Goal: Task Accomplishment & Management: Manage account settings

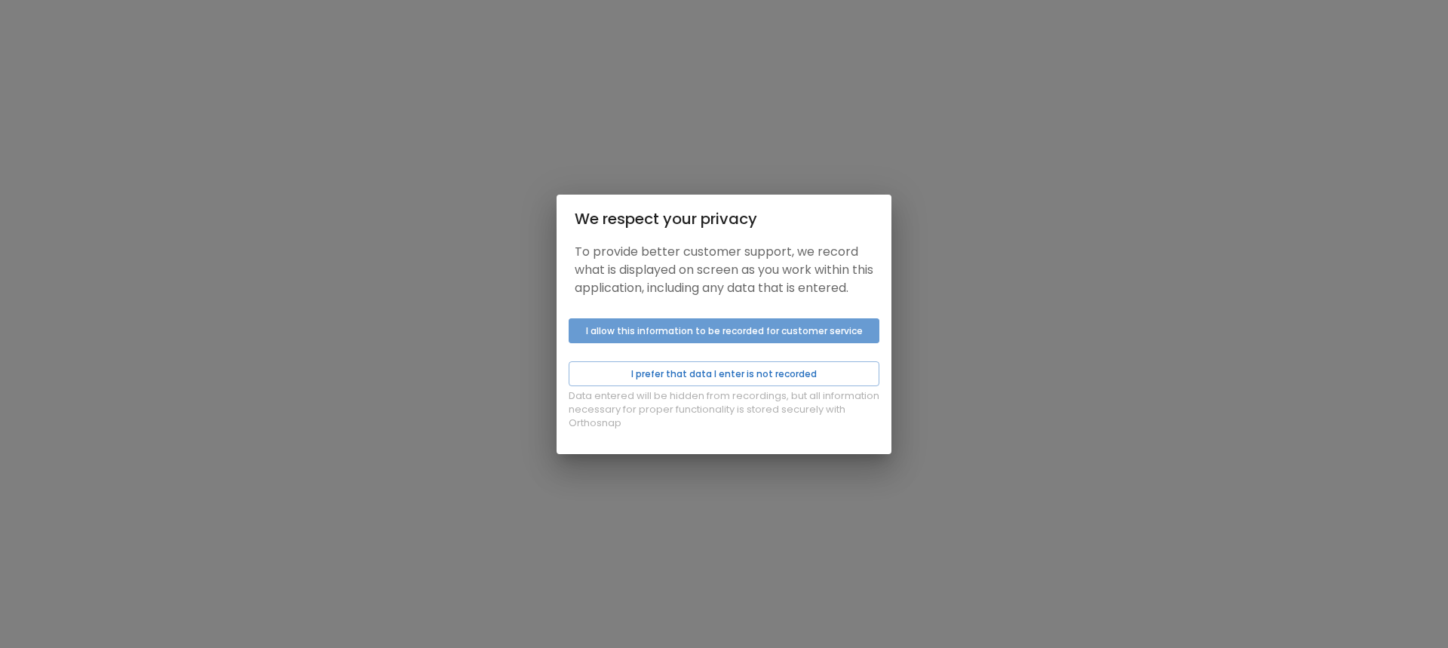
click at [755, 342] on button "I allow this information to be recorded for customer service" at bounding box center [724, 330] width 311 height 25
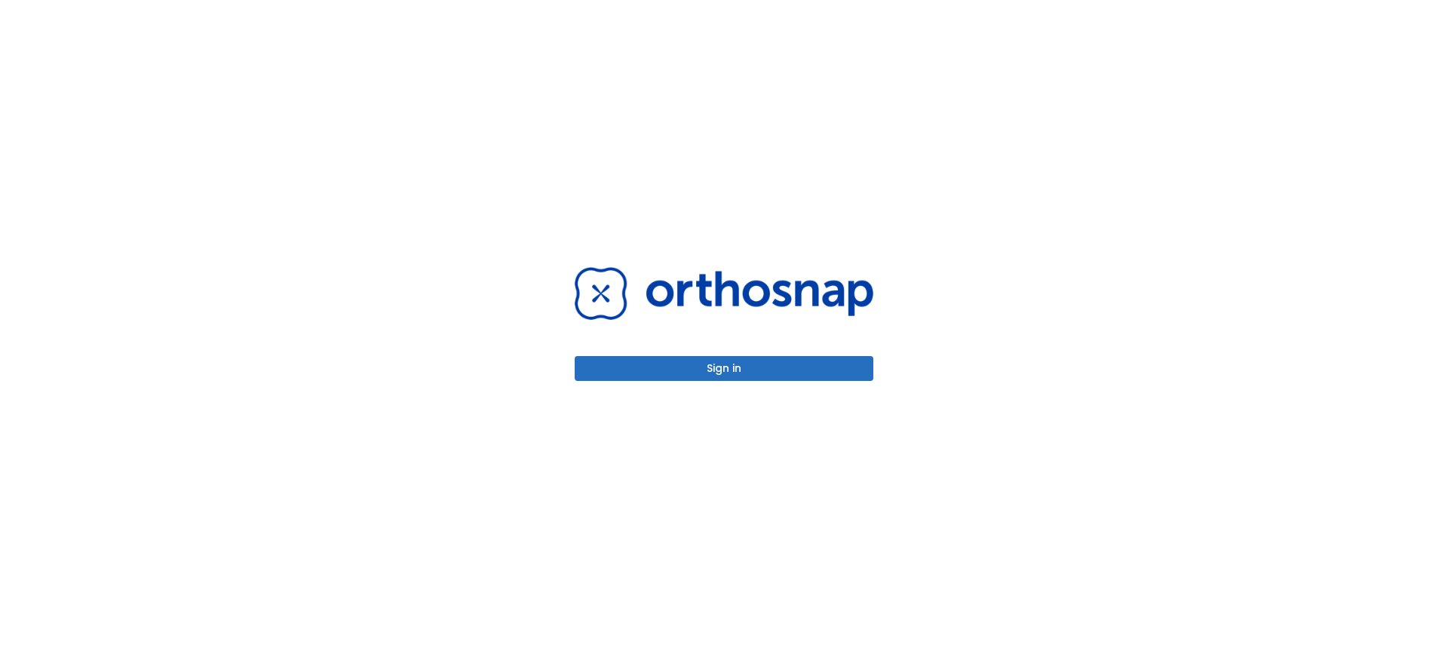
click at [818, 388] on div "Sign in" at bounding box center [724, 324] width 335 height 648
click at [815, 373] on button "Sign in" at bounding box center [724, 368] width 299 height 25
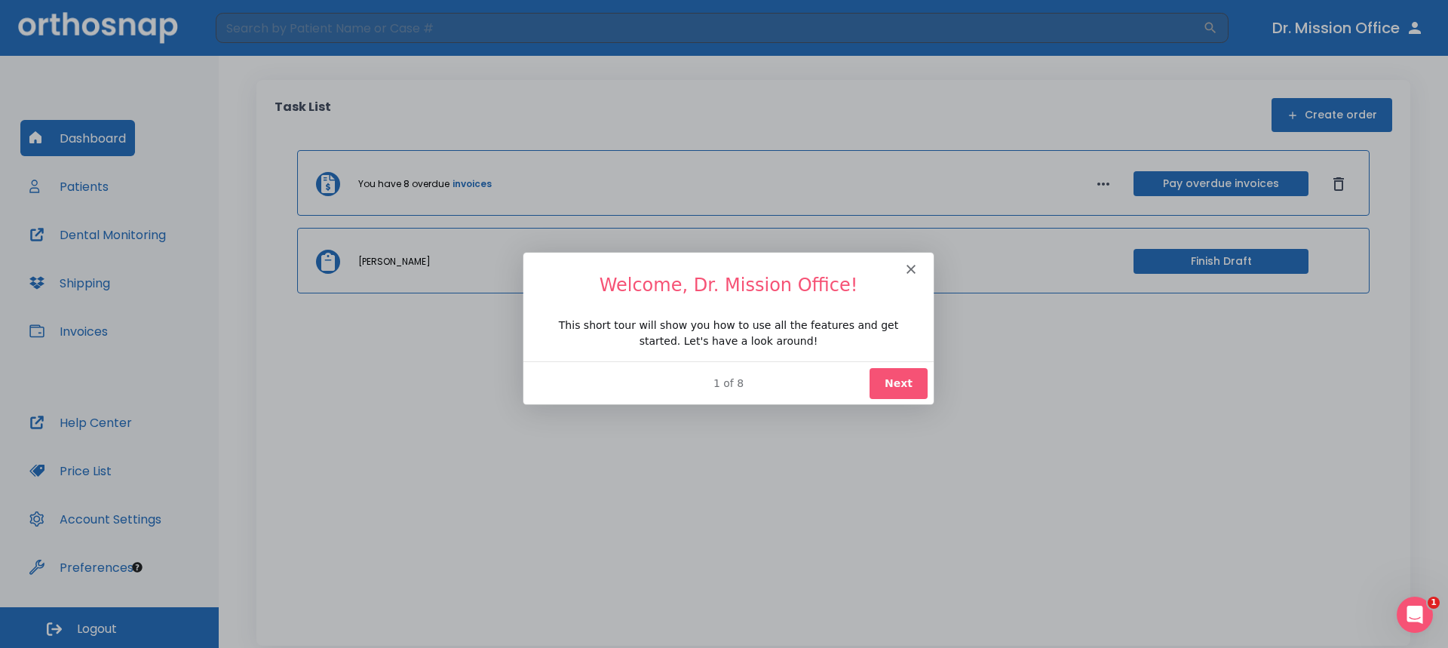
click at [892, 383] on button "Next" at bounding box center [898, 382] width 58 height 31
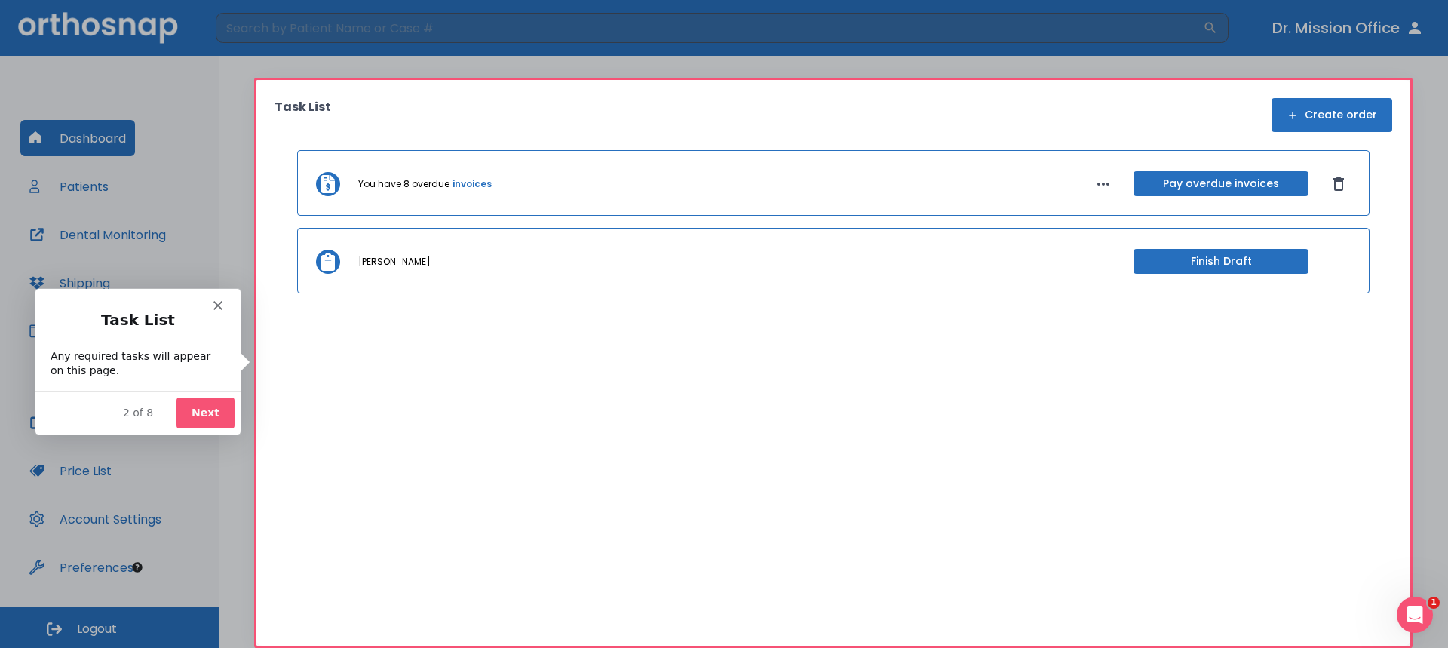
click at [195, 410] on button "Next" at bounding box center [205, 411] width 58 height 31
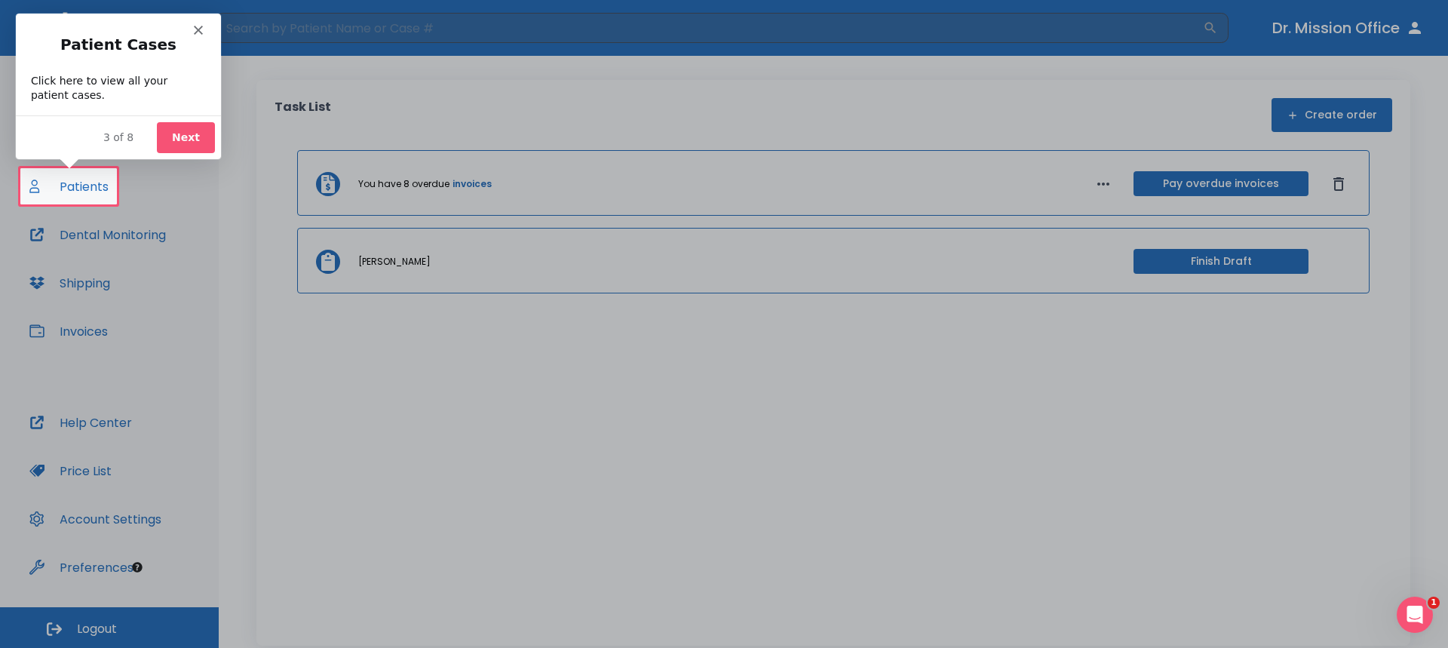
click at [189, 127] on button "Next" at bounding box center [185, 136] width 58 height 31
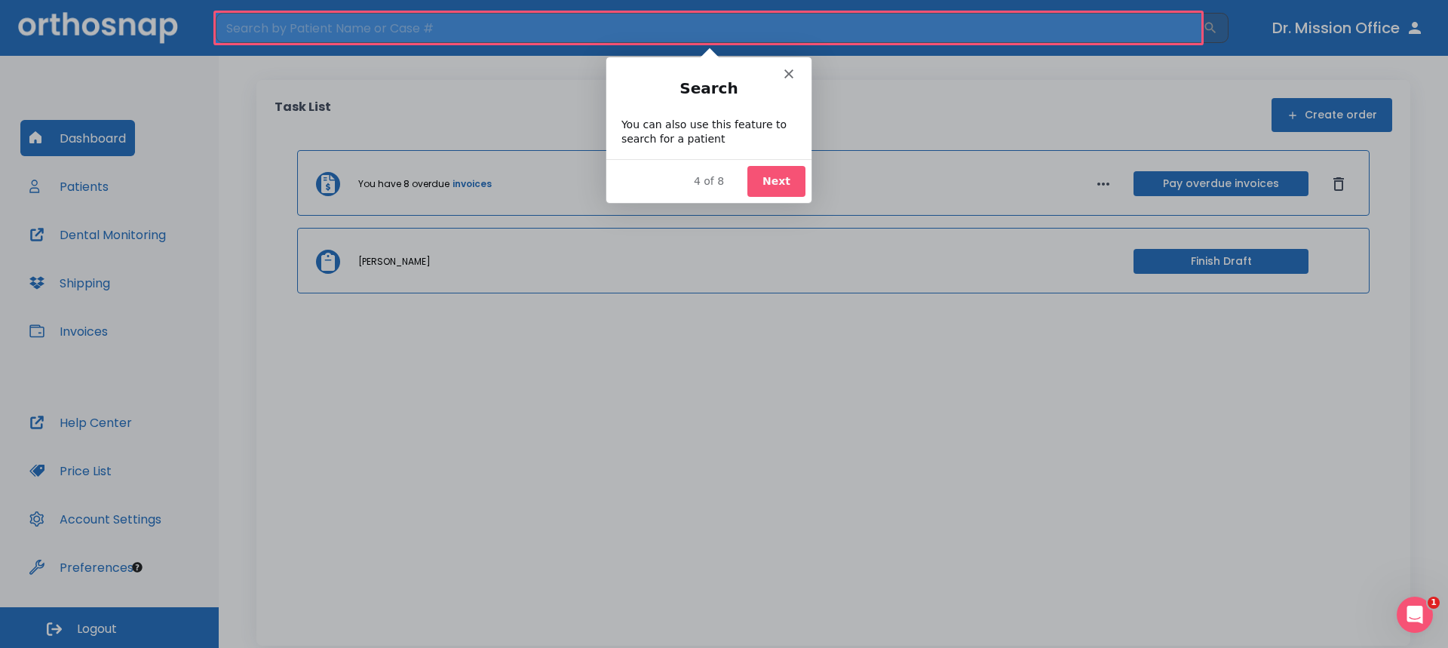
click at [791, 73] on icon "Close" at bounding box center [787, 73] width 9 height 9
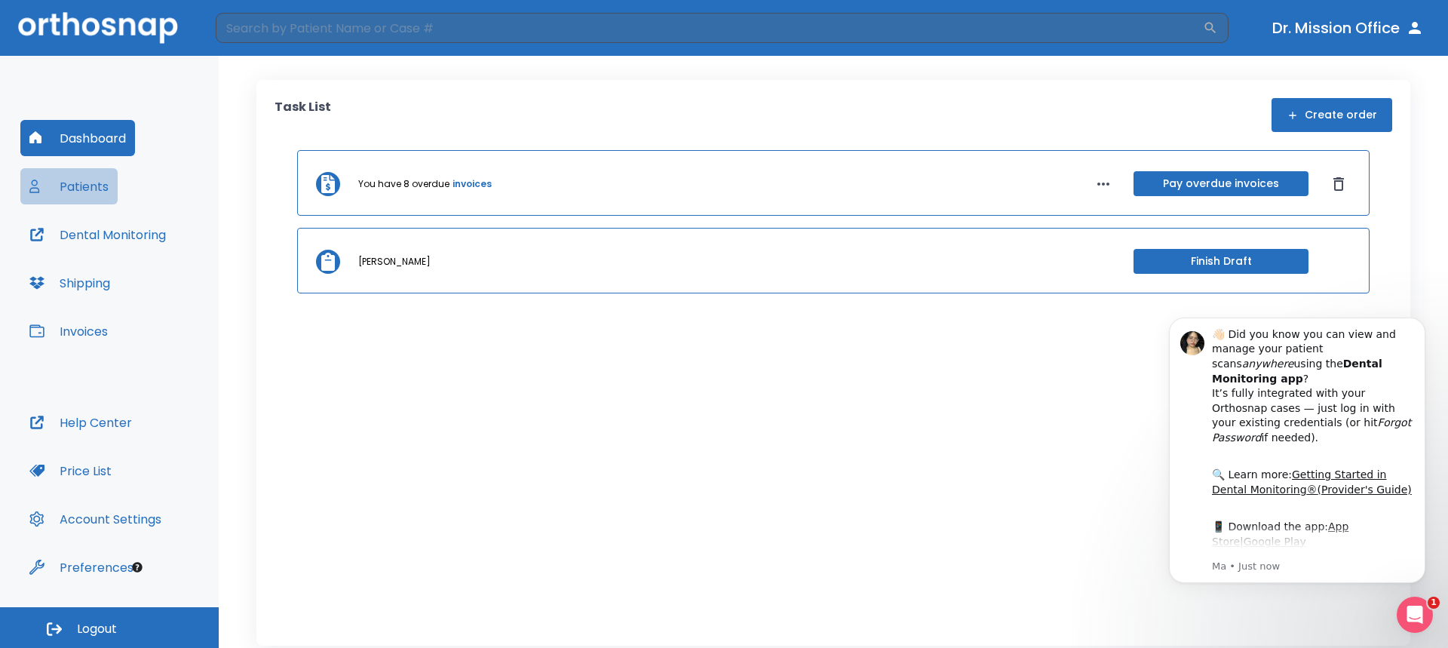
click at [82, 184] on button "Patients" at bounding box center [68, 186] width 97 height 36
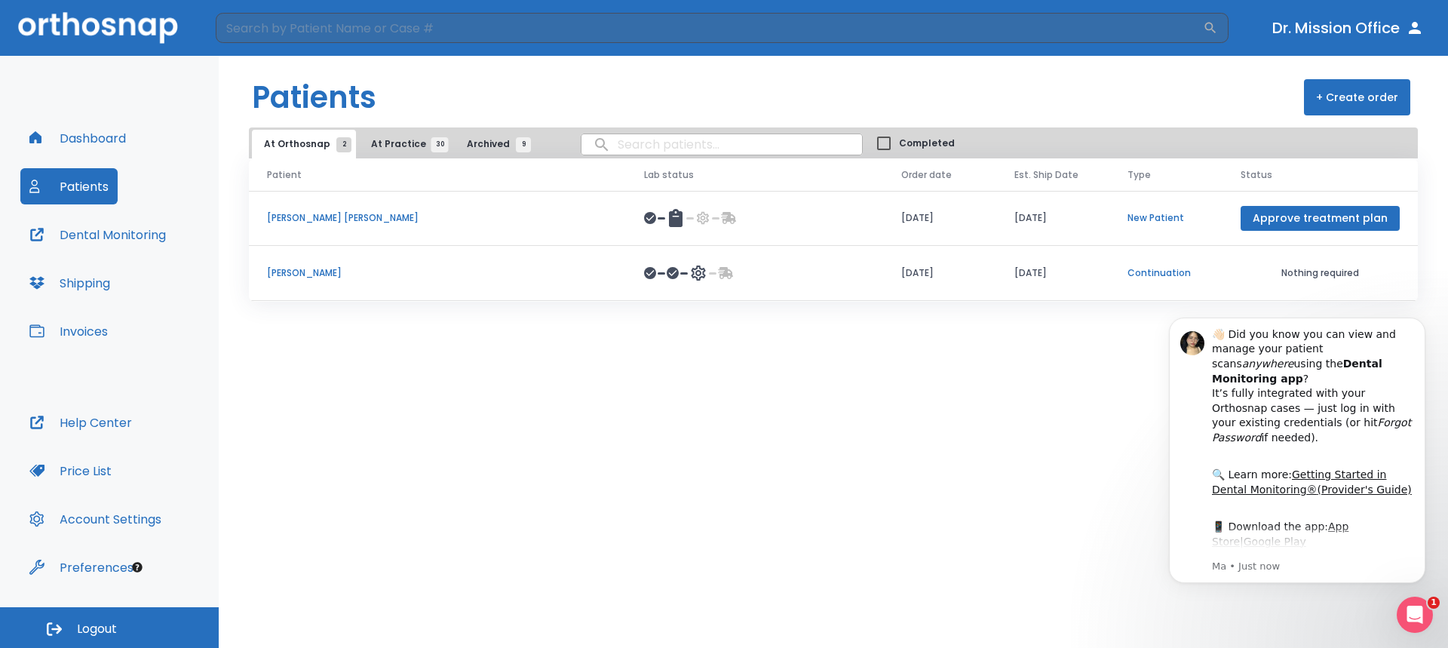
click at [691, 278] on icon at bounding box center [698, 272] width 14 height 15
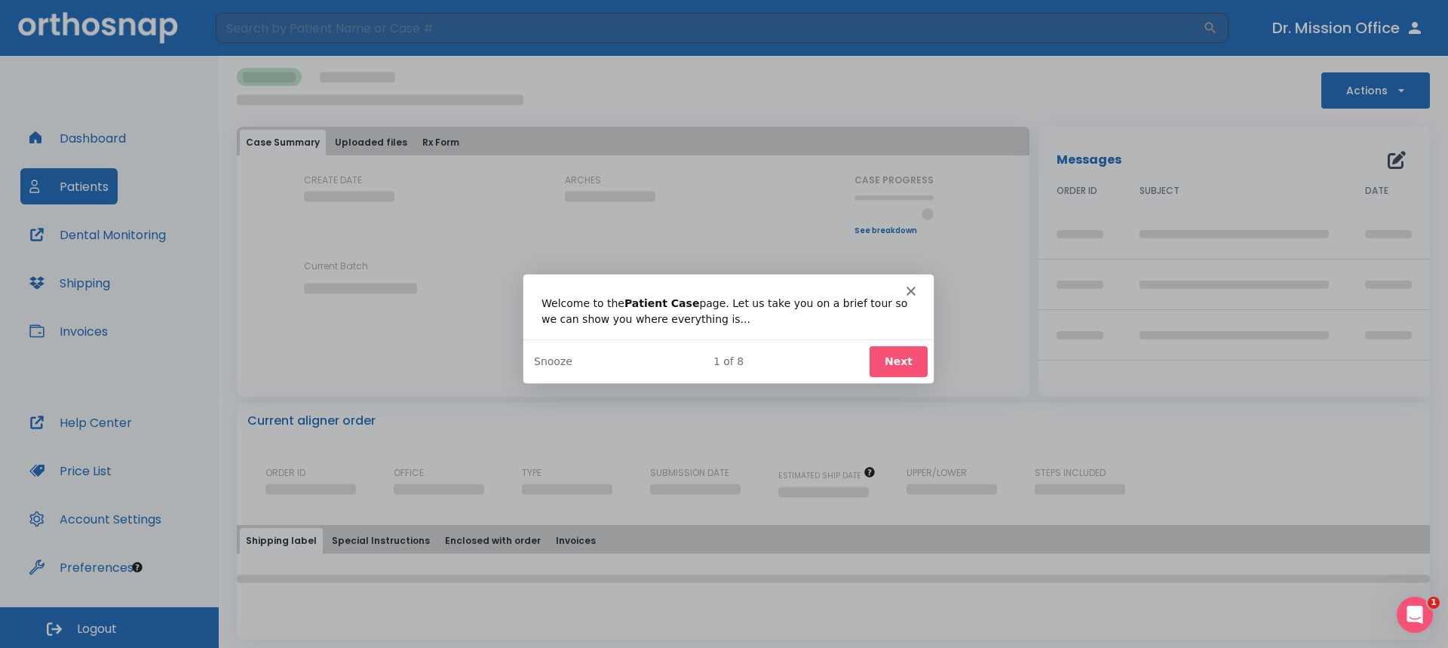
click at [915, 359] on button "Next" at bounding box center [898, 360] width 58 height 31
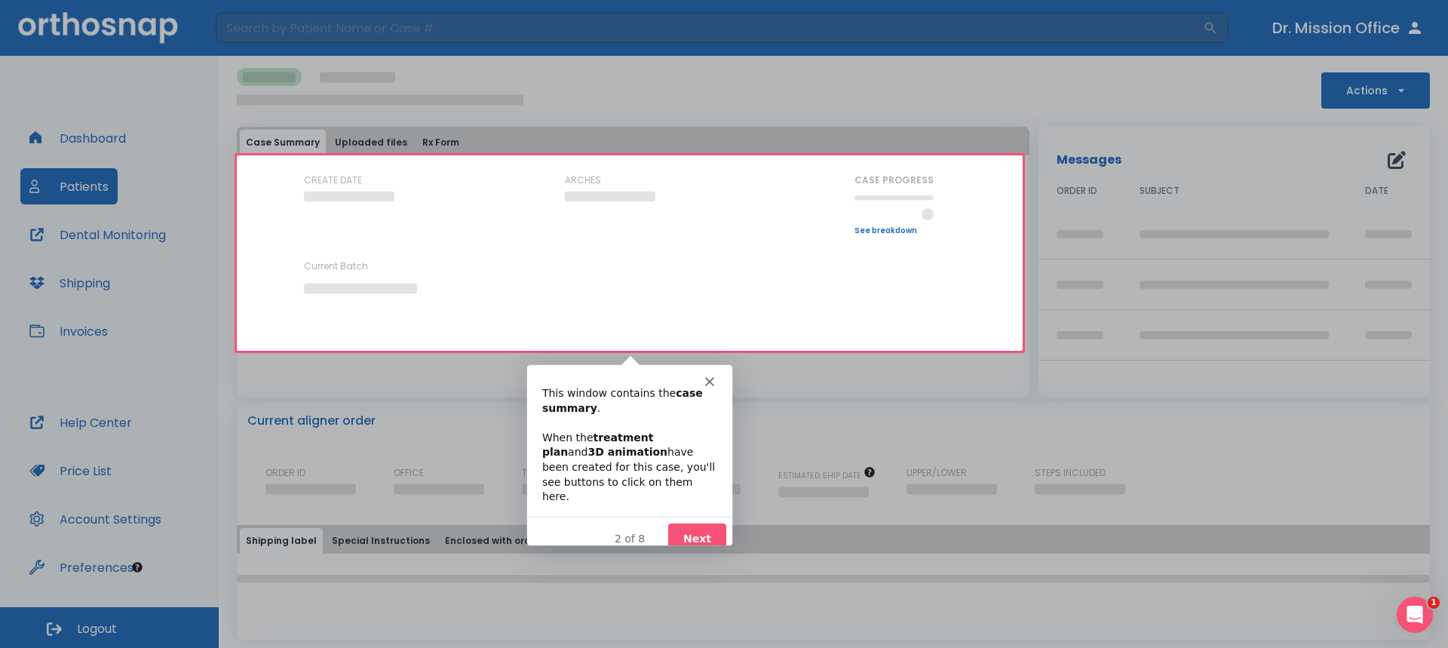
click at [697, 523] on button "Next" at bounding box center [696, 538] width 58 height 31
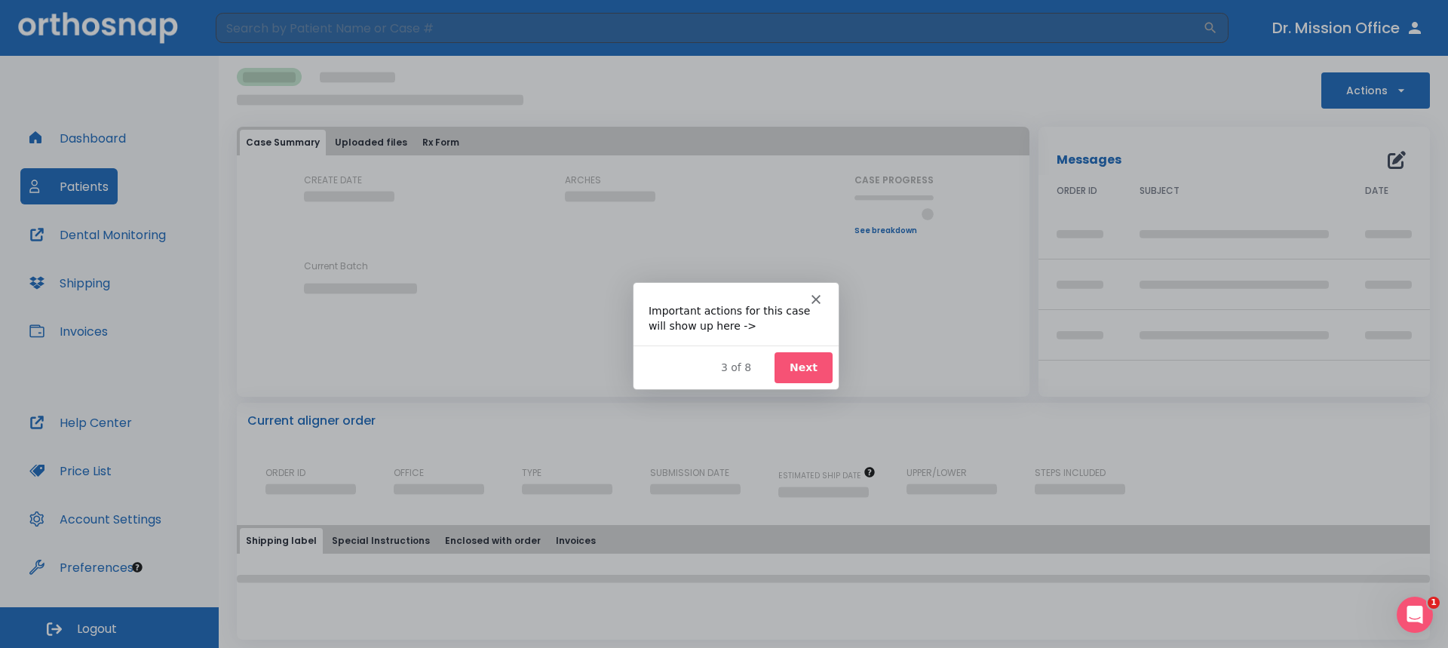
drag, startPoint x: 810, startPoint y: 381, endPoint x: 812, endPoint y: 364, distance: 16.7
click at [811, 381] on div "3 of 8 Next" at bounding box center [735, 366] width 205 height 44
click at [821, 295] on div "Intercom messenger" at bounding box center [735, 291] width 205 height 21
click at [809, 294] on div "Intercom messenger" at bounding box center [735, 291] width 205 height 21
click at [812, 296] on icon "Close" at bounding box center [815, 297] width 9 height 9
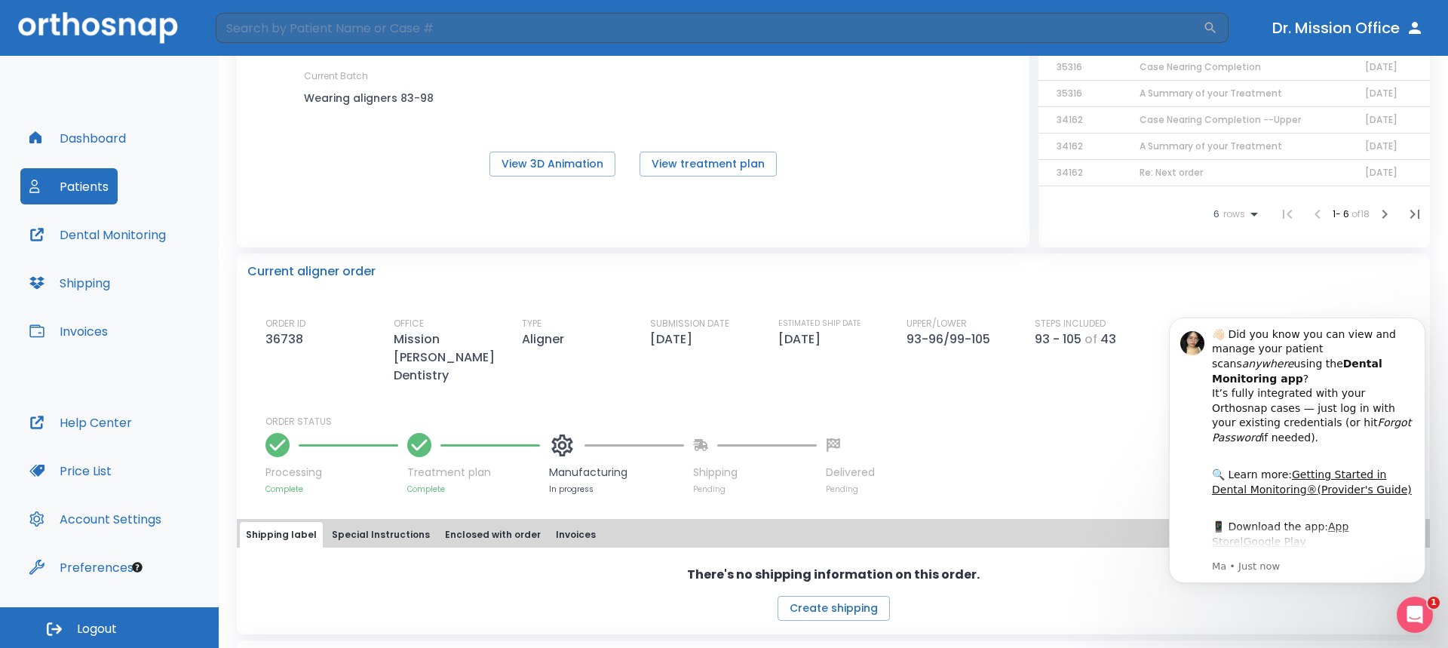
scroll to position [226, 0]
